Goal: Information Seeking & Learning: Understand process/instructions

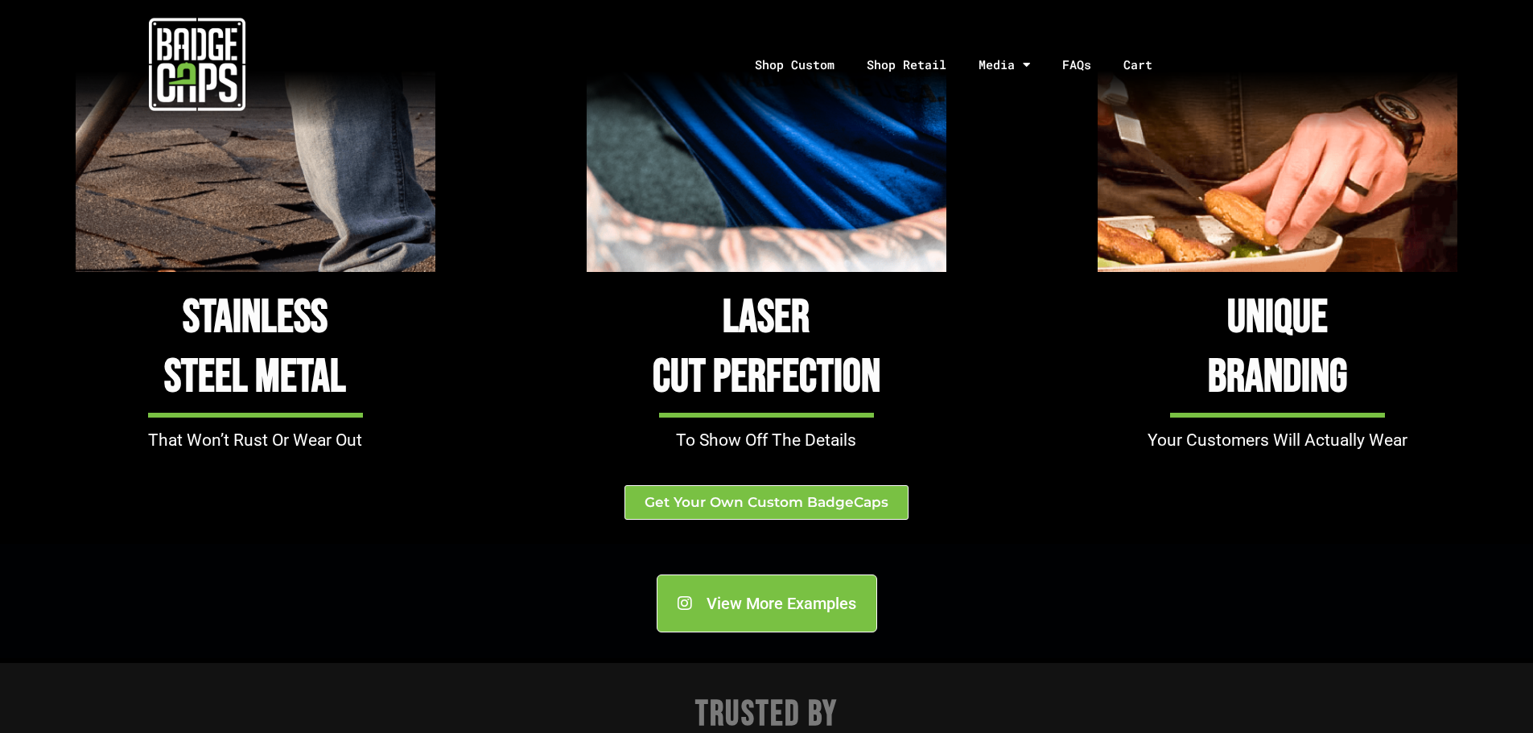
scroll to position [1529, 0]
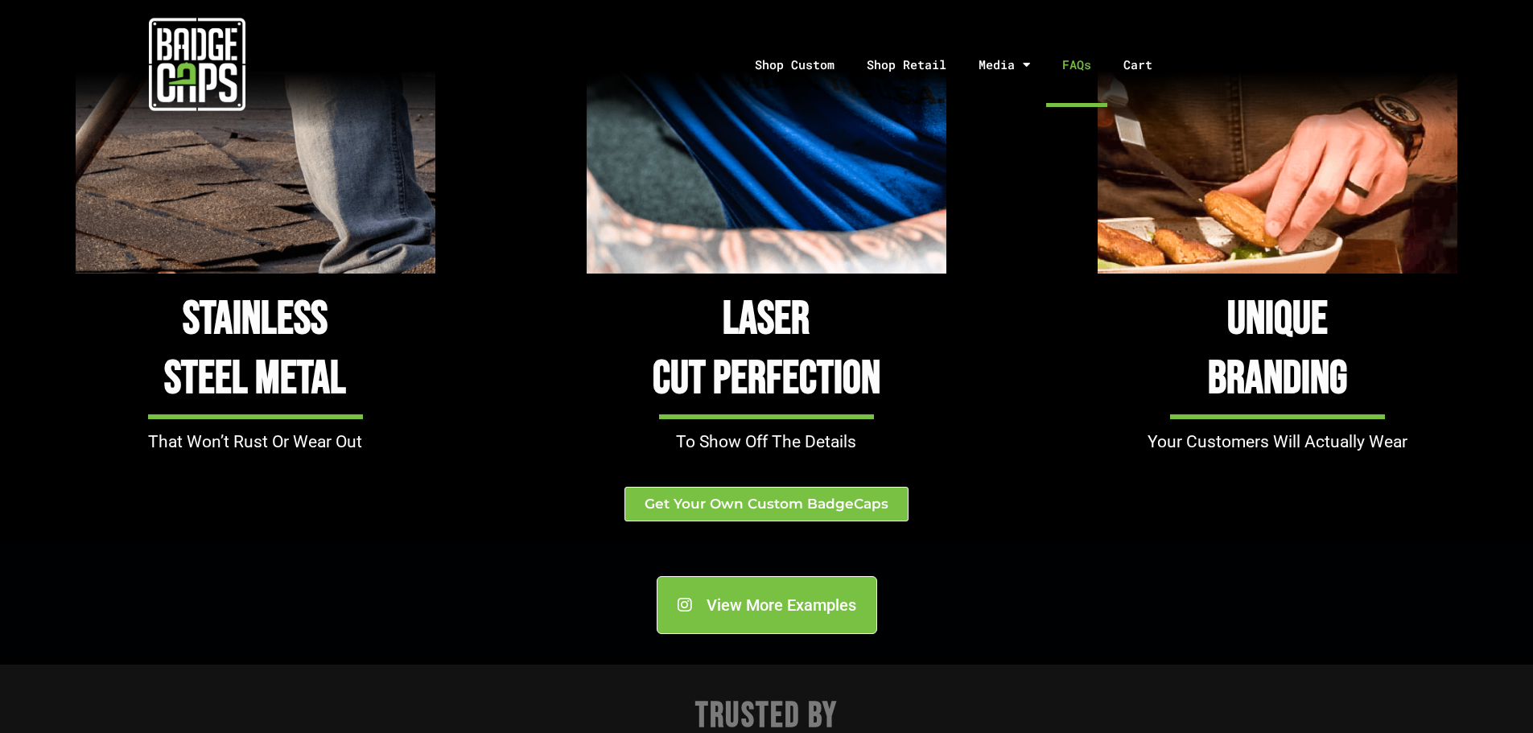
click at [1074, 63] on link "FAQs" at bounding box center [1076, 65] width 61 height 85
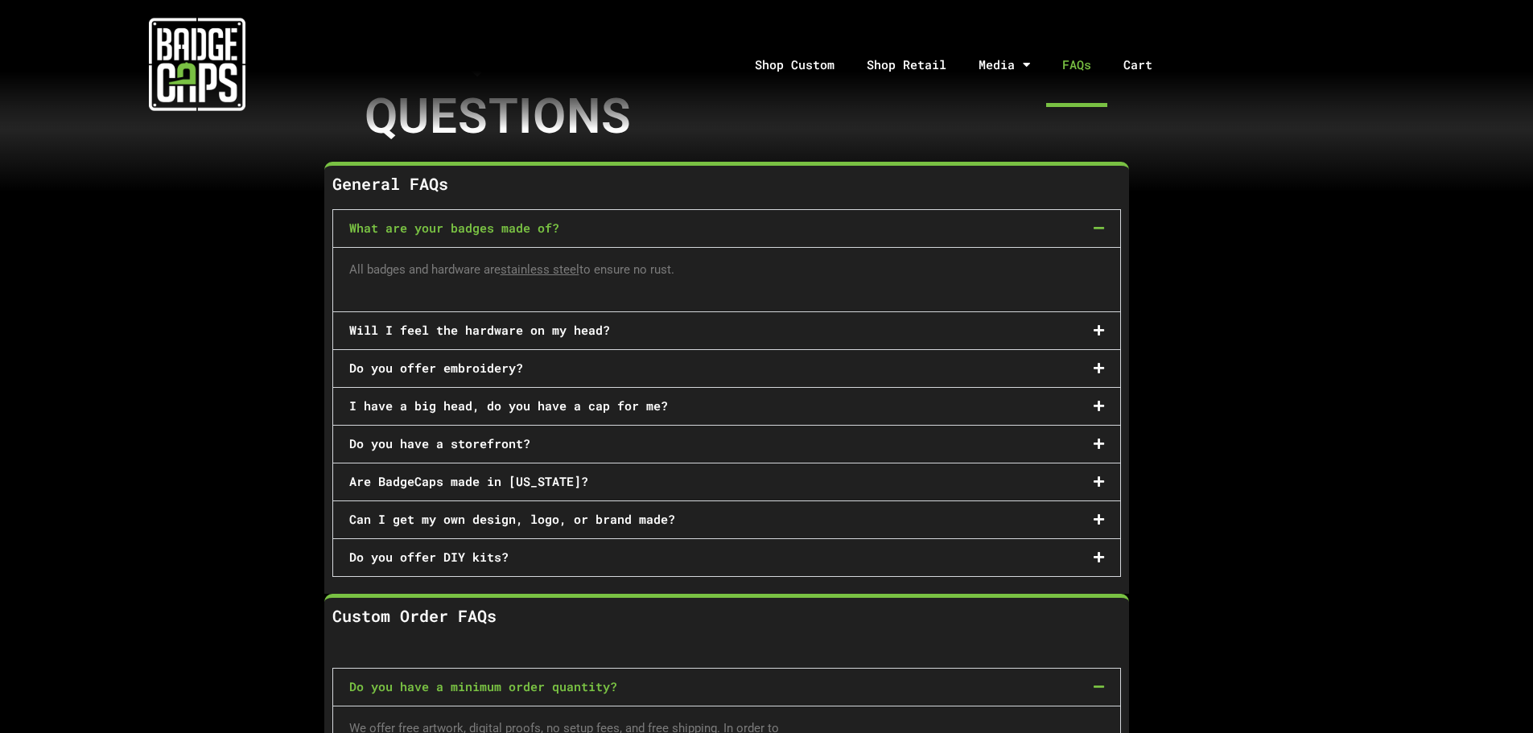
scroll to position [241, 0]
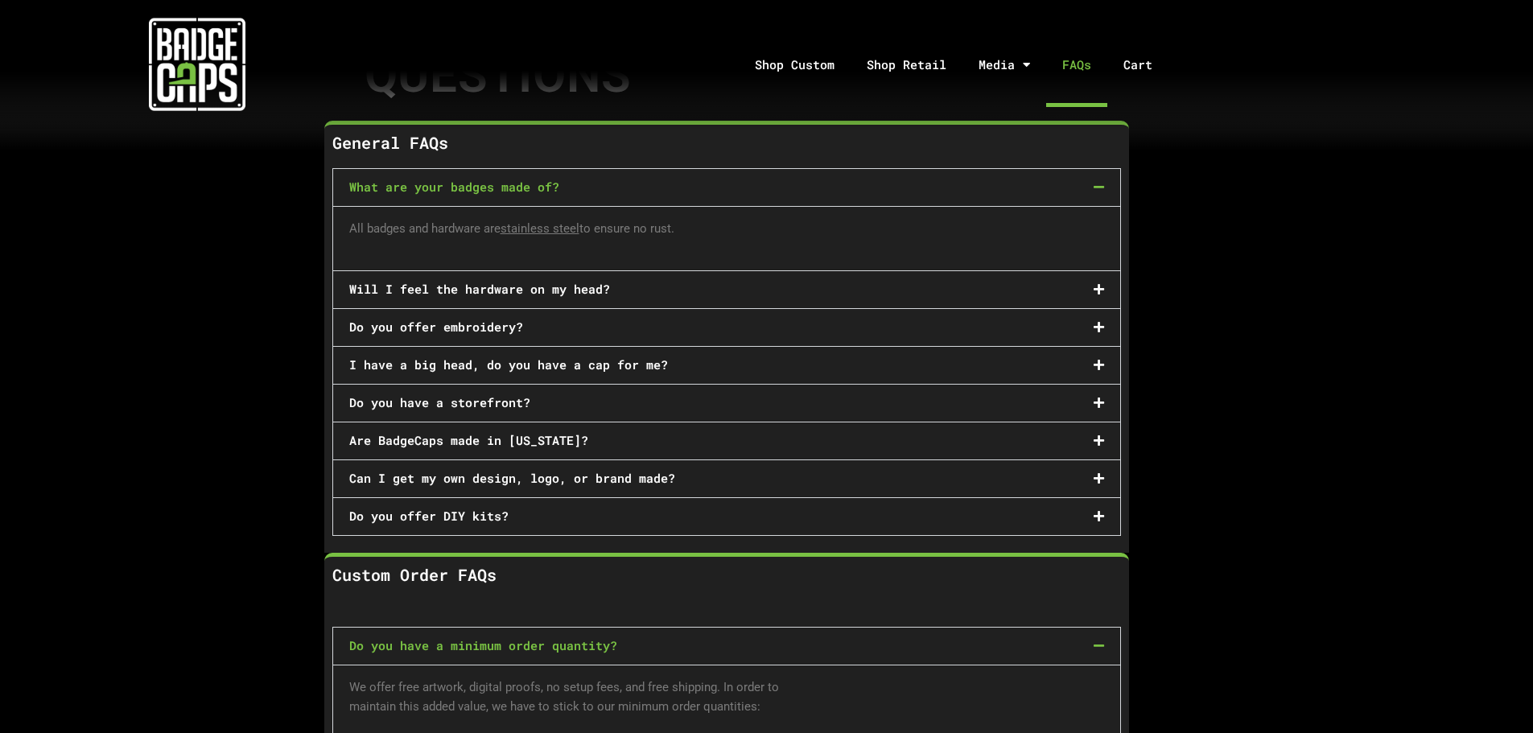
click at [1099, 472] on icon at bounding box center [1099, 478] width 10 height 12
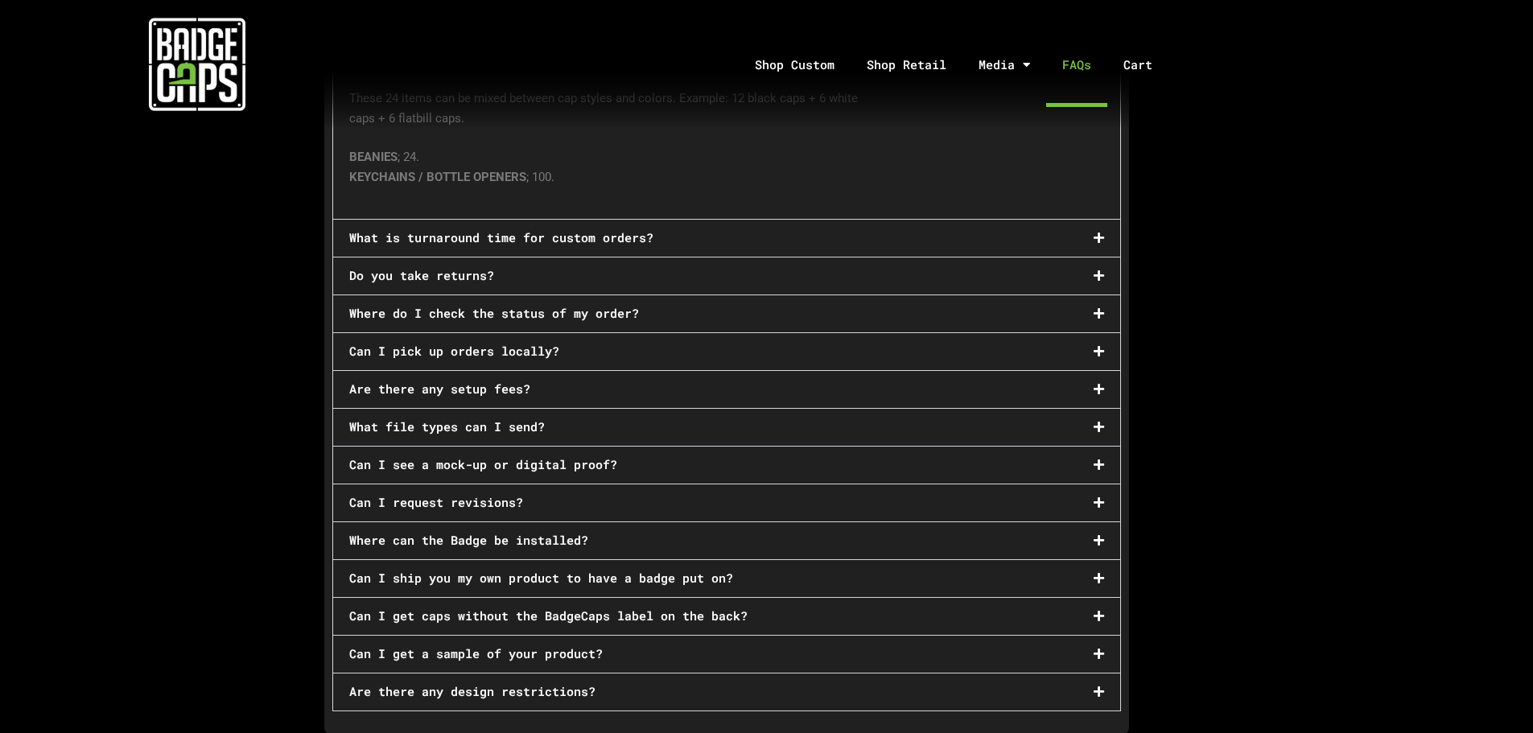
scroll to position [966, 0]
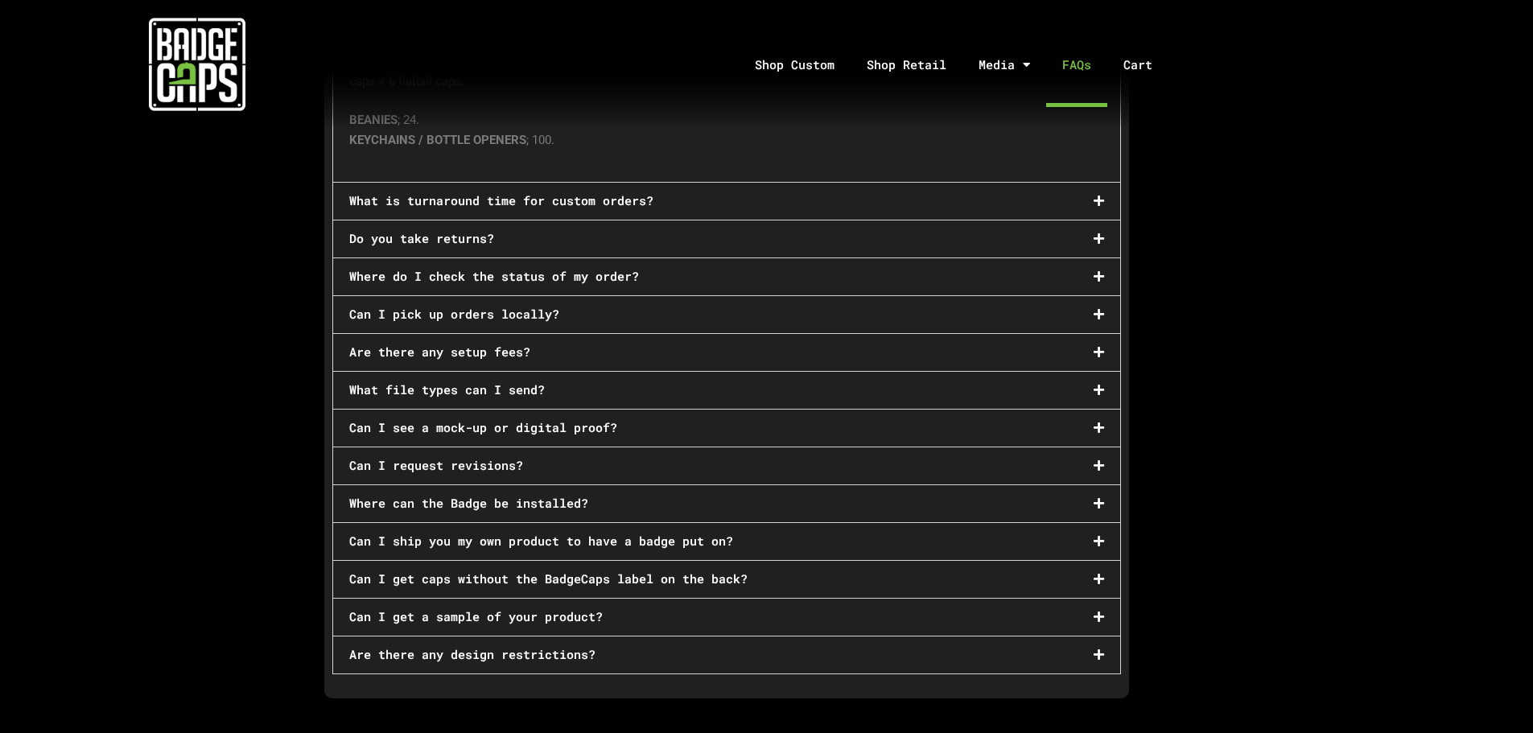
click at [1099, 384] on icon at bounding box center [1099, 390] width 10 height 12
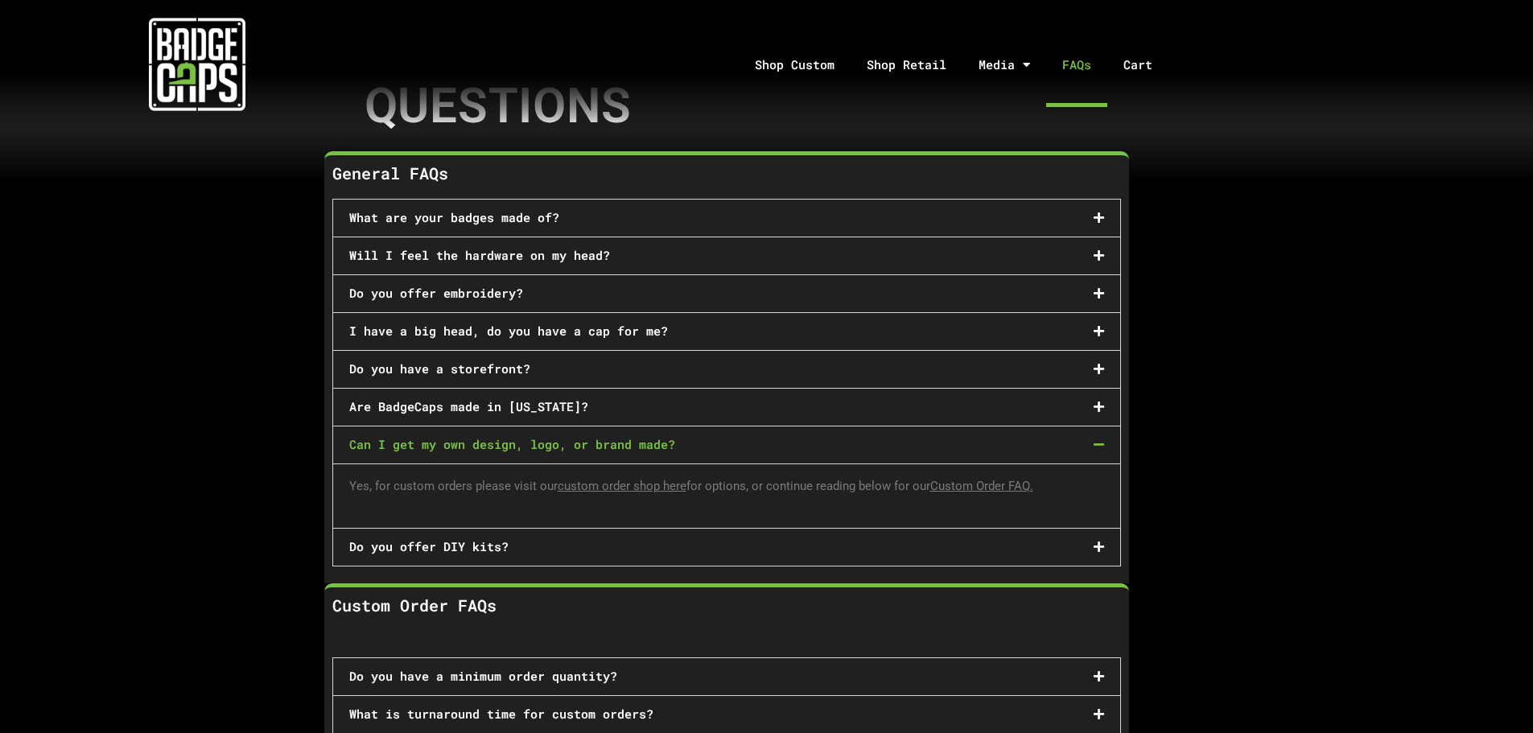
scroll to position [0, 0]
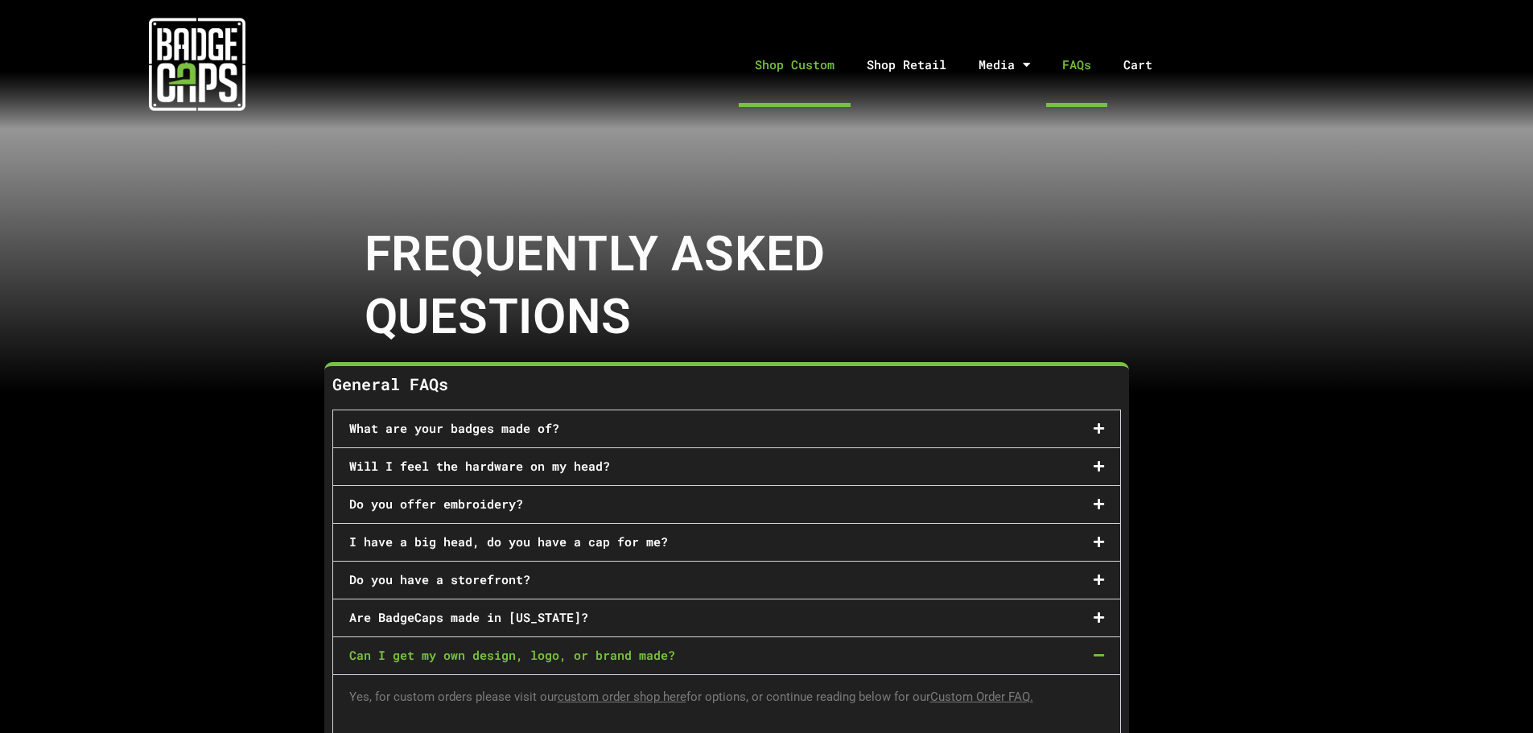
click at [767, 62] on link "Shop Custom" at bounding box center [795, 65] width 112 height 85
